Goal: Information Seeking & Learning: Find specific fact

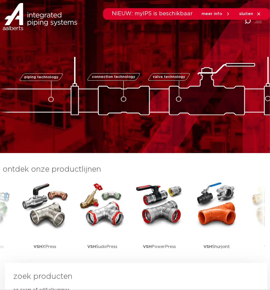
click at [258, 13] on icon at bounding box center [259, 13] width 5 height 5
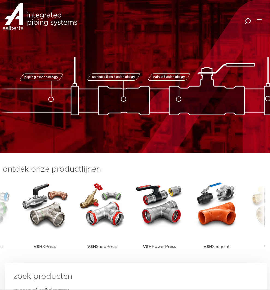
click at [247, 22] on icon "Combined Shape" at bounding box center [248, 21] width 6 height 6
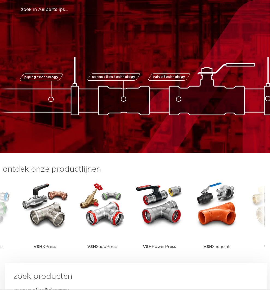
click at [55, 7] on button "Zoeken" at bounding box center [144, 8] width 269 height 9
click at [48, 11] on button "Zoeken" at bounding box center [144, 8] width 269 height 9
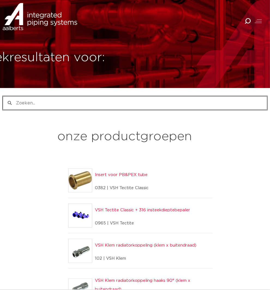
click at [25, 105] on input "Zoeken" at bounding box center [139, 102] width 255 height 13
type input "eco203"
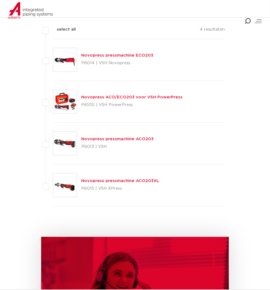
scroll to position [139, 0]
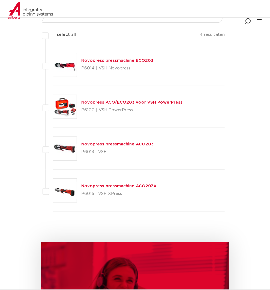
click at [153, 58] on link "Novopress pressmachine ECO203" at bounding box center [117, 60] width 72 height 4
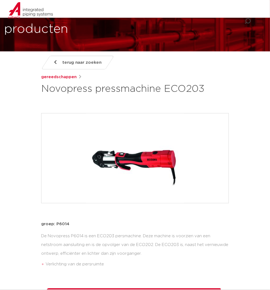
scroll to position [36, 0]
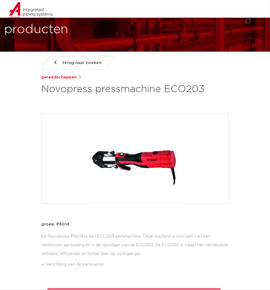
click at [62, 66] on span "terug naar zoeken" at bounding box center [81, 62] width 39 height 9
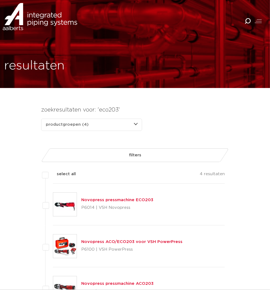
click at [248, 20] on icon "Combined Shape" at bounding box center [248, 21] width 6 height 6
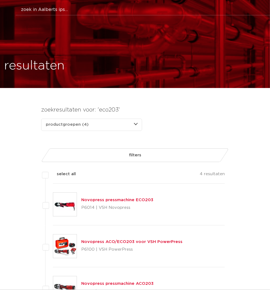
click at [70, 8] on button "Zoeken" at bounding box center [144, 8] width 269 height 9
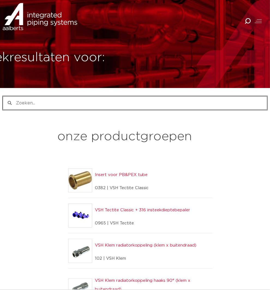
click at [42, 105] on input "Zoeken" at bounding box center [139, 102] width 255 height 13
type input "zb203"
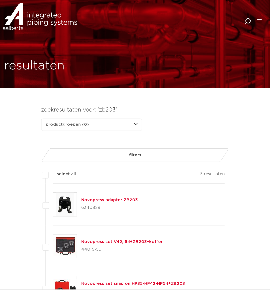
click at [138, 198] on link "Novopress adapter ZB203" at bounding box center [109, 200] width 56 height 4
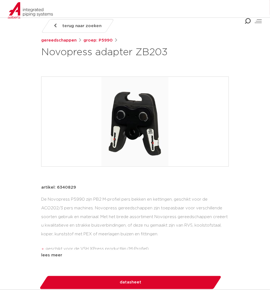
scroll to position [73, 0]
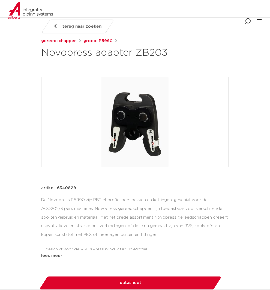
click at [249, 19] on icon "Combined Shape" at bounding box center [248, 21] width 6 height 6
click at [30, 8] on button "Zoeken" at bounding box center [121, 8] width 269 height 9
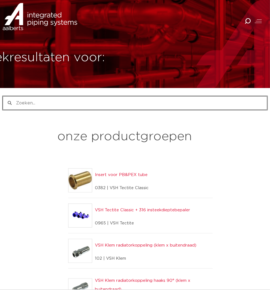
click at [49, 100] on input "Zoeken" at bounding box center [139, 102] width 255 height 13
type input "m24"
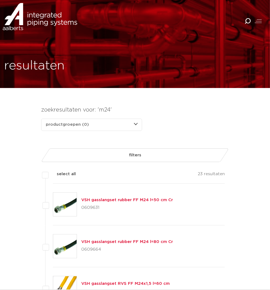
click at [246, 19] on icon "Combined Shape" at bounding box center [248, 21] width 6 height 6
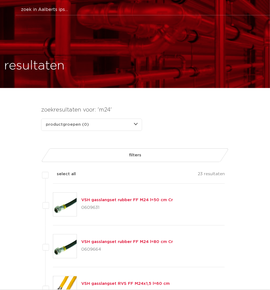
click at [47, 11] on button "Zoeken" at bounding box center [144, 8] width 269 height 9
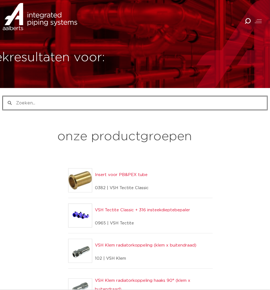
click at [24, 103] on input "Zoeken" at bounding box center [139, 102] width 255 height 13
type input "nk4s 85617"
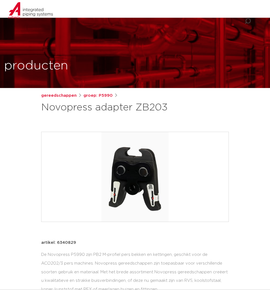
scroll to position [73, 0]
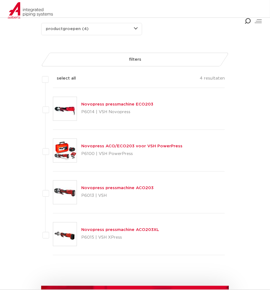
scroll to position [109, 0]
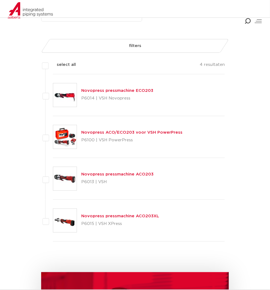
click at [159, 213] on div "Novopress pressmachine ACO203XL P6015 | VSH XPress" at bounding box center [120, 220] width 78 height 15
click at [159, 214] on link "Novopress pressmachine ACO203XL" at bounding box center [120, 216] width 78 height 4
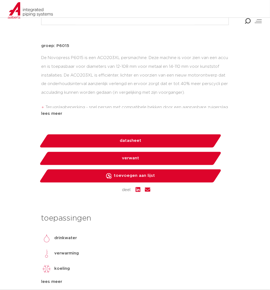
scroll to position [145, 0]
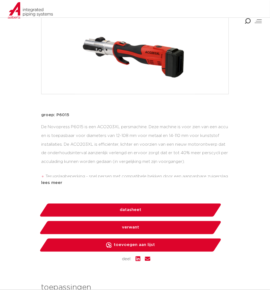
click at [247, 22] on icon "Combined Shape" at bounding box center [248, 21] width 6 height 6
click at [67, 8] on button "Zoeken" at bounding box center [121, 8] width 269 height 9
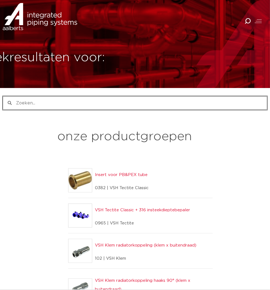
click at [25, 104] on input "Zoeken" at bounding box center [139, 102] width 255 height 13
type input "m54 oe4s 42214"
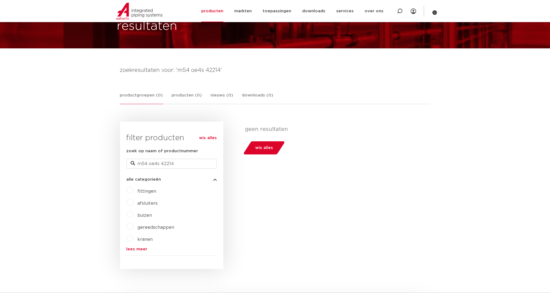
scroll to position [36, 0]
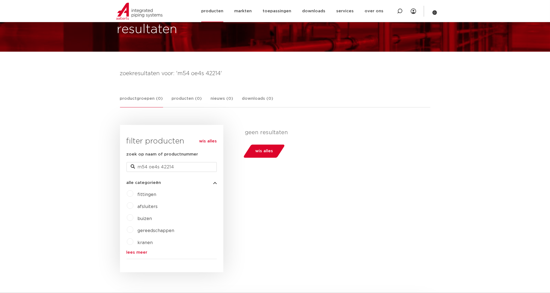
click at [220, 12] on link "producten" at bounding box center [212, 11] width 22 height 22
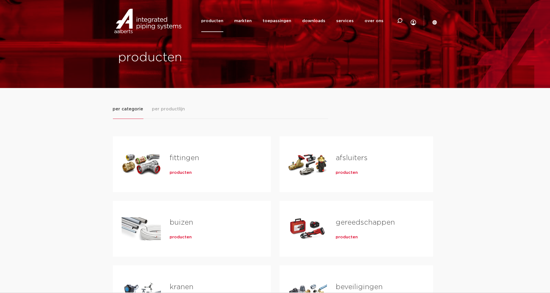
click at [350, 235] on span "producten" at bounding box center [347, 236] width 22 height 5
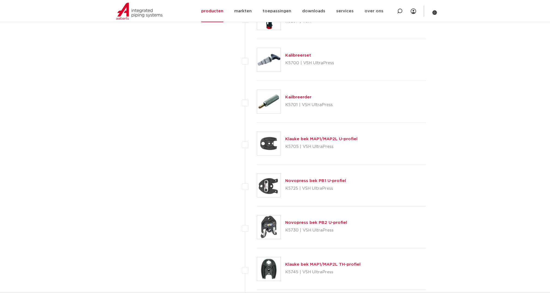
scroll to position [764, 0]
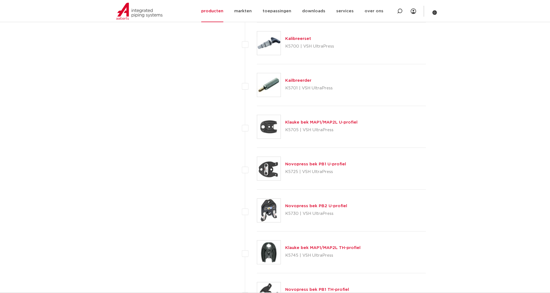
click at [327, 120] on link "Klauke bek MAP1/MAP2L U-profiel" at bounding box center [321, 122] width 72 height 4
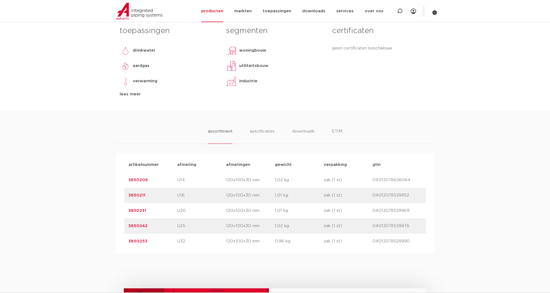
scroll to position [255, 0]
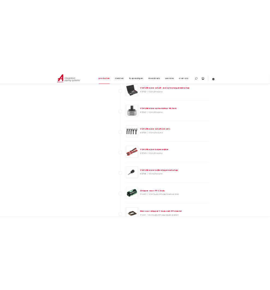
scroll to position [1128, 0]
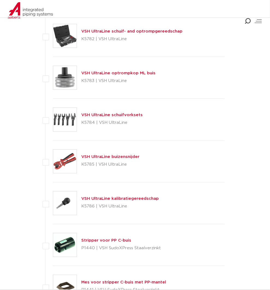
click at [249, 22] on icon "Combined Shape" at bounding box center [248, 21] width 6 height 6
click at [225, 22] on div "VSH UltraLine schuif- and optrompgereedschap K5782 | VSH UltraLine" at bounding box center [139, 36] width 172 height 42
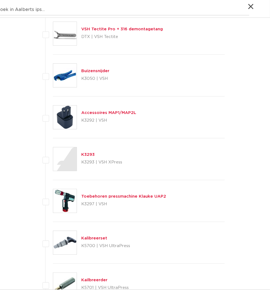
scroll to position [473, 0]
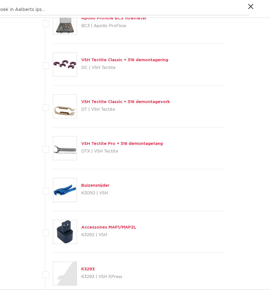
click at [80, 7] on button "Zoeken" at bounding box center [121, 8] width 269 height 9
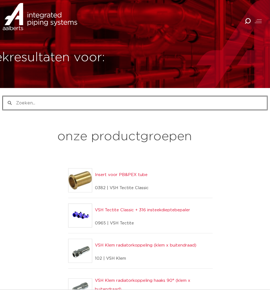
click at [41, 101] on input "Zoeken" at bounding box center [139, 102] width 255 height 13
paste input "6341093"
type input "6341093"
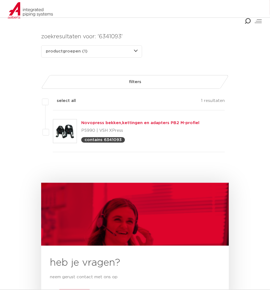
scroll to position [61, 0]
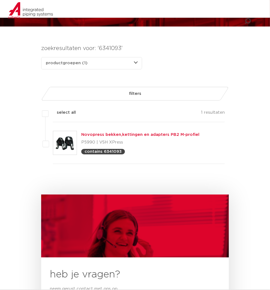
click at [166, 132] on link "Novopress bekken,kettingen en adapters PB2 M-profiel" at bounding box center [140, 134] width 118 height 4
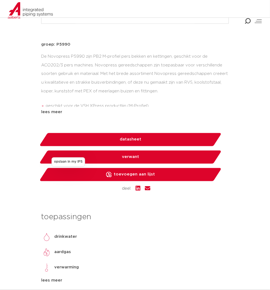
scroll to position [255, 0]
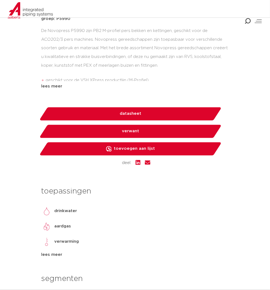
click at [0, 0] on li "specificaties" at bounding box center [0, 0] width 0 height 0
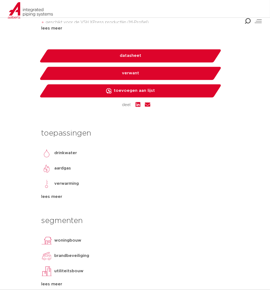
scroll to position [291, 0]
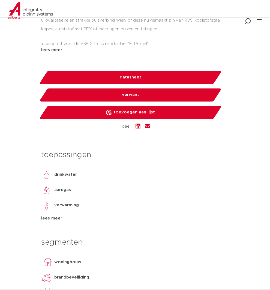
click at [0, 0] on li "downloads" at bounding box center [0, 0] width 0 height 0
click at [0, 0] on li "verwant" at bounding box center [0, 0] width 0 height 0
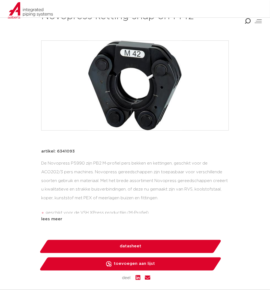
scroll to position [73, 0]
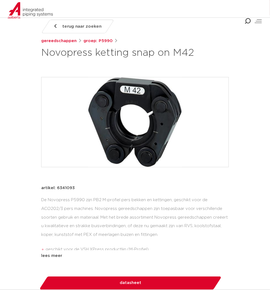
drag, startPoint x: 10, startPoint y: 56, endPoint x: 162, endPoint y: 56, distance: 152.3
click at [162, 56] on h1 "Novopress ketting snap on M42" at bounding box center [135, 52] width 188 height 13
copy h1 "Novopress ketting snap on M42"
click at [248, 21] on icon "Combined Shape" at bounding box center [248, 21] width 6 height 6
click at [170, 11] on button "Zoeken" at bounding box center [121, 8] width 269 height 9
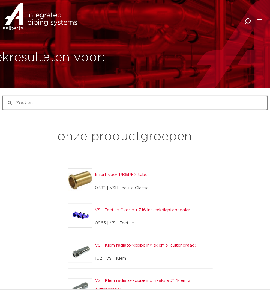
click at [39, 102] on input "Zoeken" at bounding box center [139, 102] width 255 height 13
paste input "Novopress ketting snap on M42"
type input "Novopress ketting snap on M54"
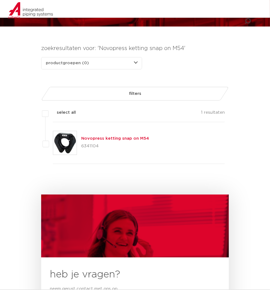
click at [149, 136] on link "Novopress ketting snap on M54" at bounding box center [115, 138] width 68 height 4
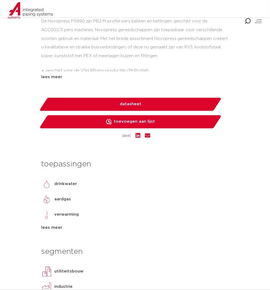
scroll to position [218, 0]
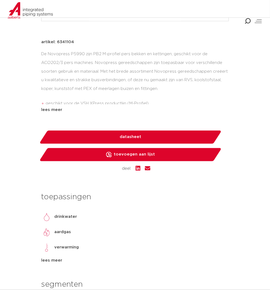
click at [248, 22] on icon "Combined Shape" at bounding box center [248, 21] width 6 height 6
click at [112, 12] on button "Zoeken" at bounding box center [121, 8] width 269 height 9
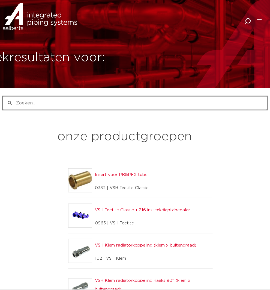
click at [27, 101] on input "Zoeken" at bounding box center [139, 102] width 255 height 13
type input "zb203"
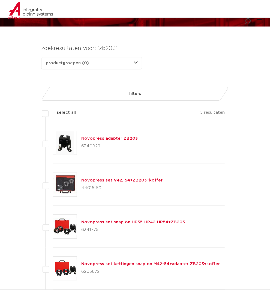
click at [138, 136] on link "Novopress adapter ZB203" at bounding box center [109, 138] width 56 height 4
